Goal: Navigation & Orientation: Find specific page/section

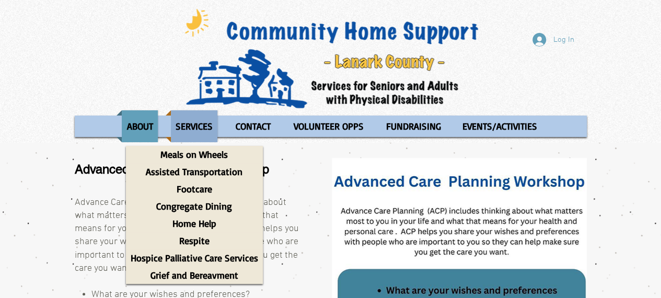
click at [199, 125] on p "SERVICES" at bounding box center [194, 126] width 47 height 32
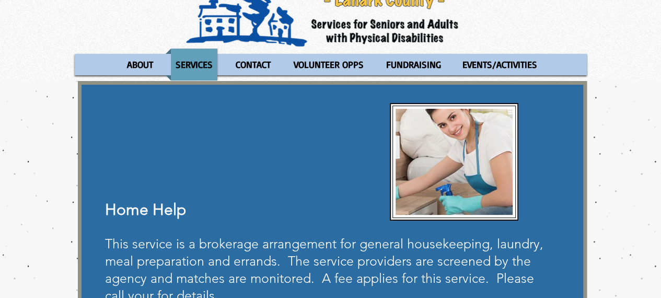
scroll to position [61, 0]
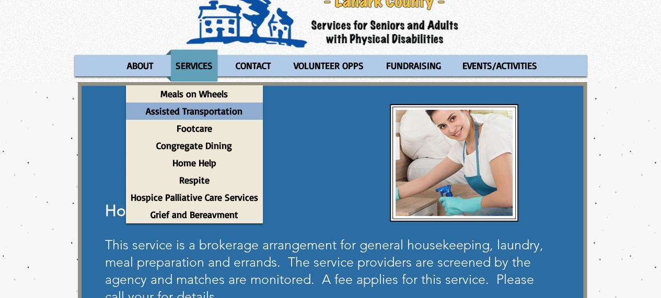
click at [193, 111] on p "Assisted Transportation" at bounding box center [194, 110] width 106 height 17
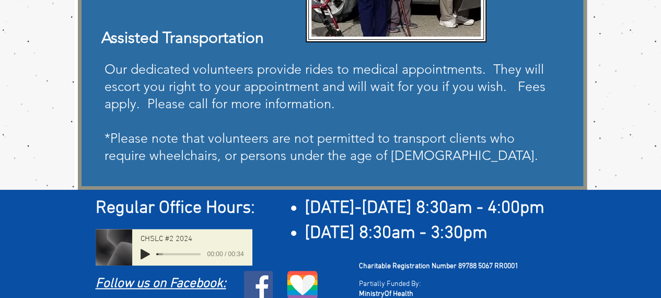
scroll to position [280, 0]
